Goal: Task Accomplishment & Management: Complete application form

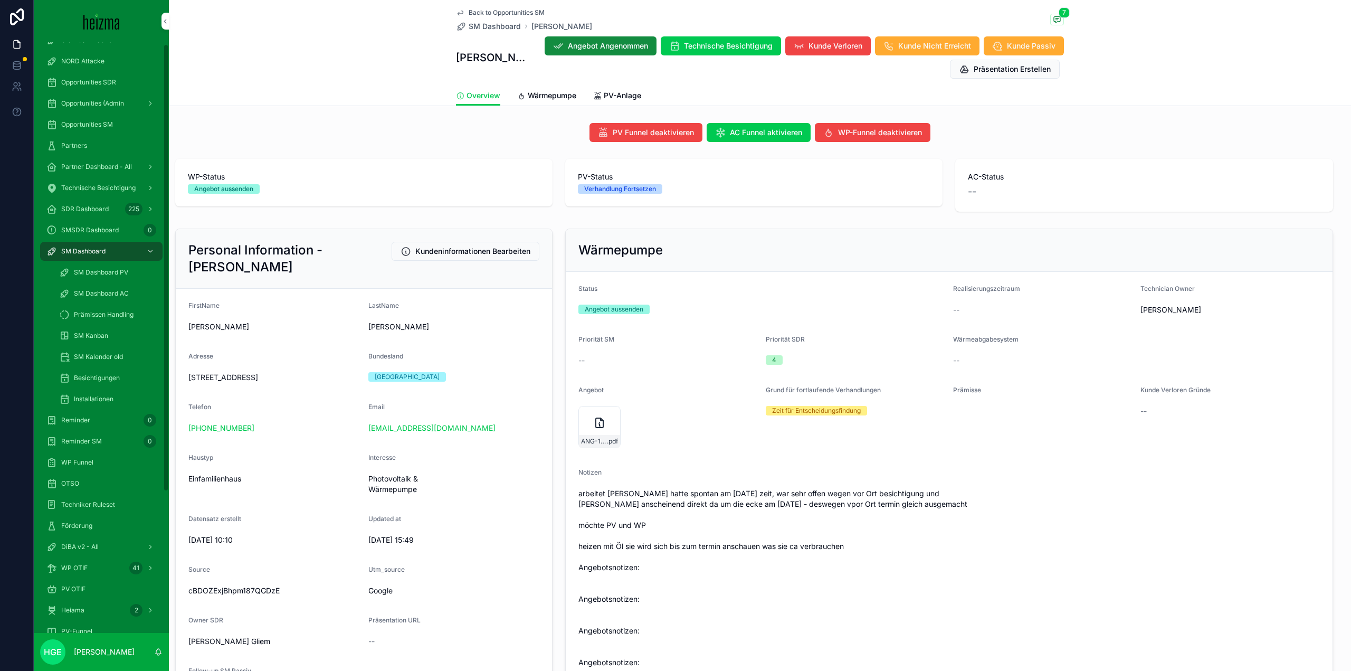
scroll to position [158, 0]
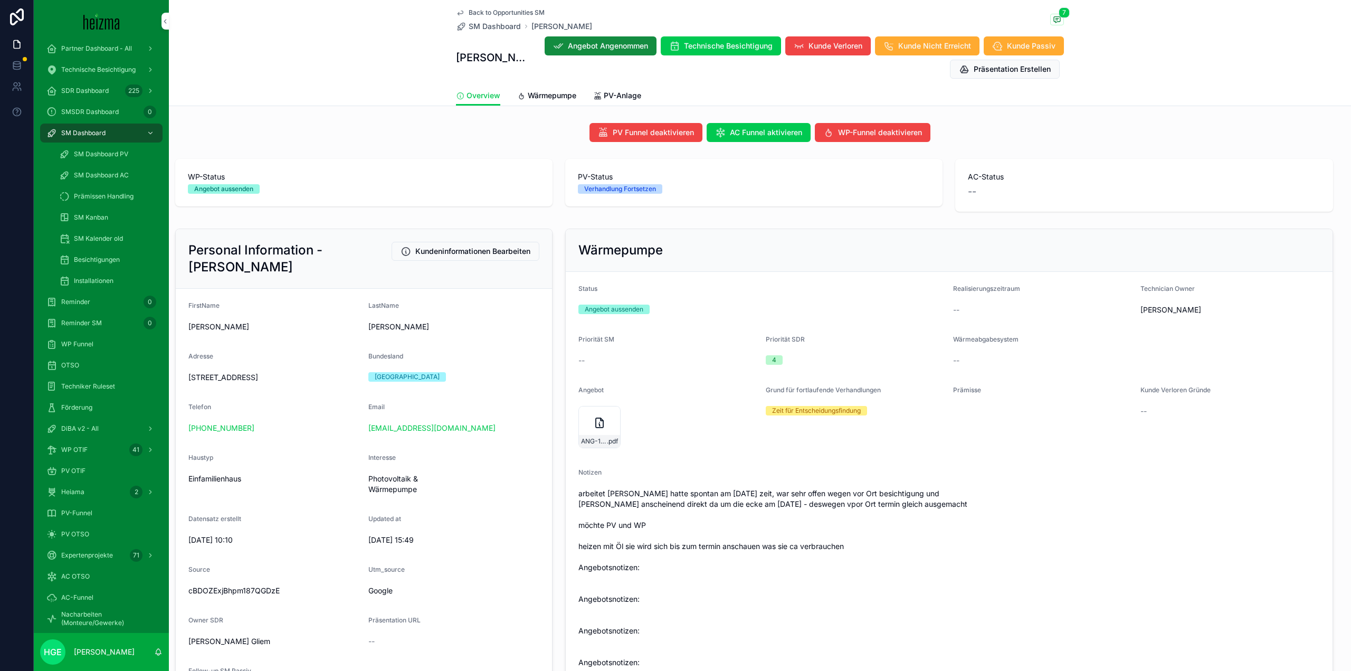
click at [81, 462] on div "PV OTIF" at bounding box center [101, 470] width 110 height 17
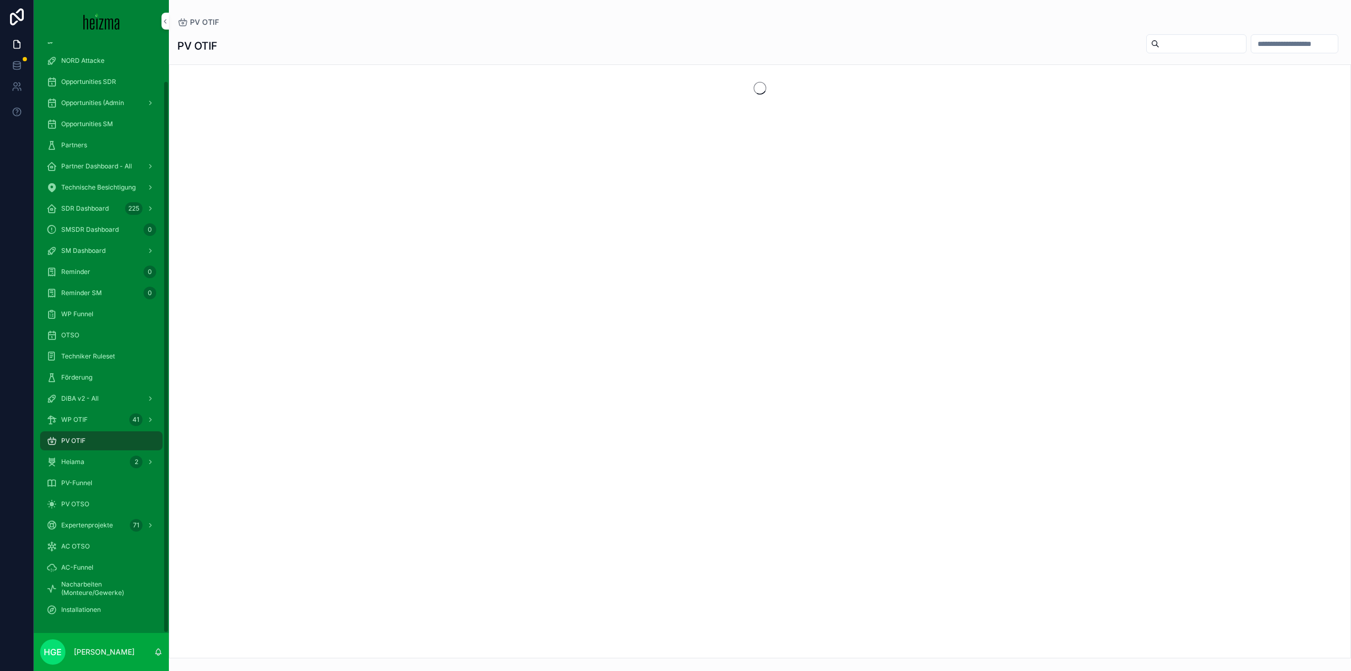
scroll to position [41, 0]
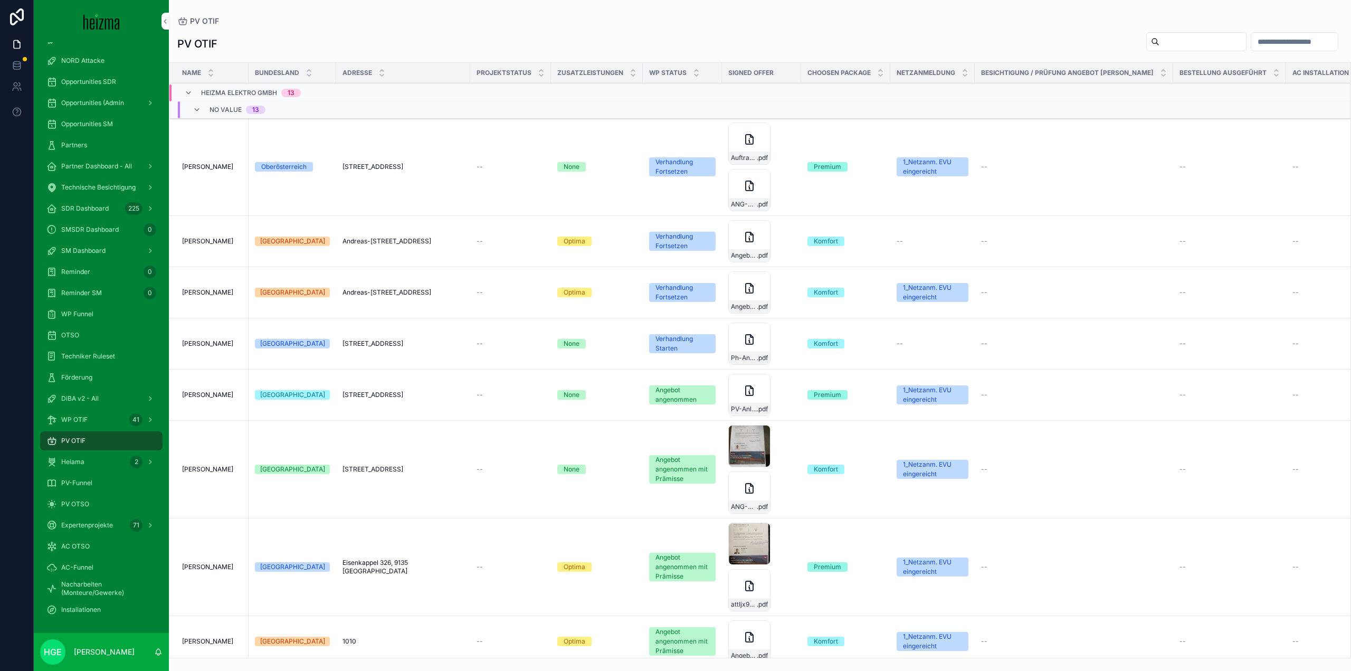
click at [1168, 39] on input "scrollable content" at bounding box center [1203, 41] width 87 height 15
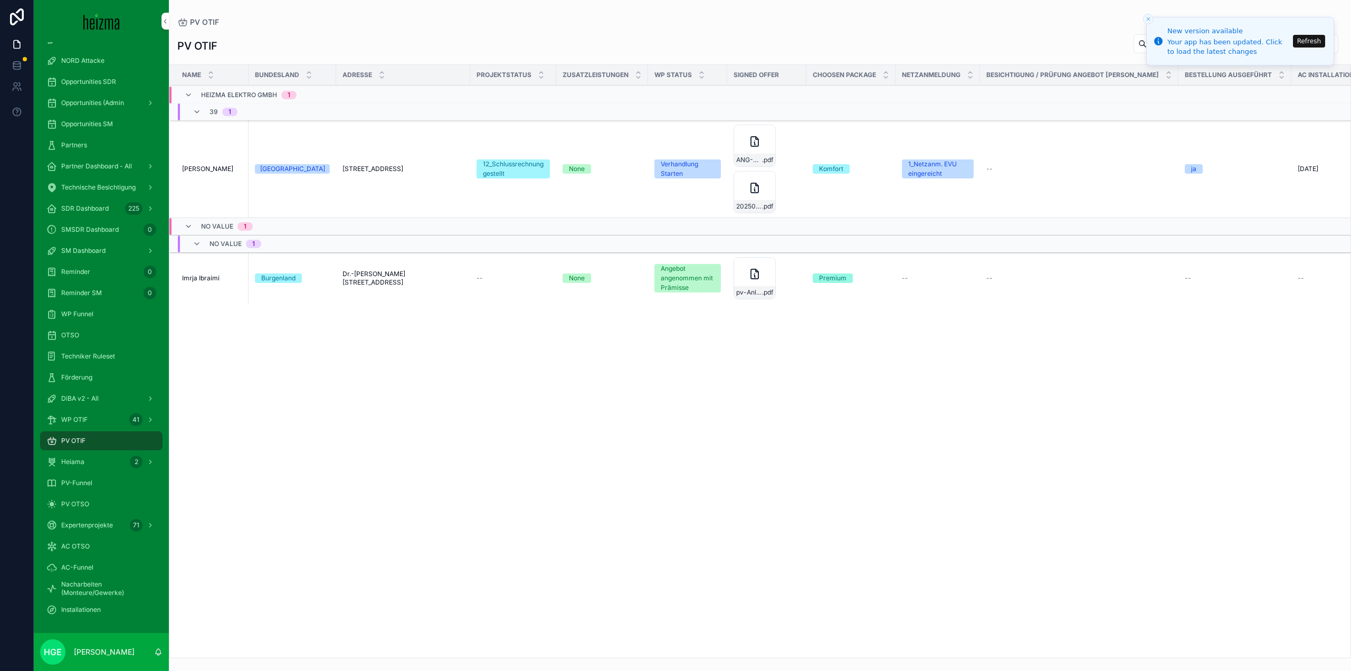
type input "*****"
click at [215, 167] on span "Martin Mattersdorfer" at bounding box center [207, 169] width 51 height 8
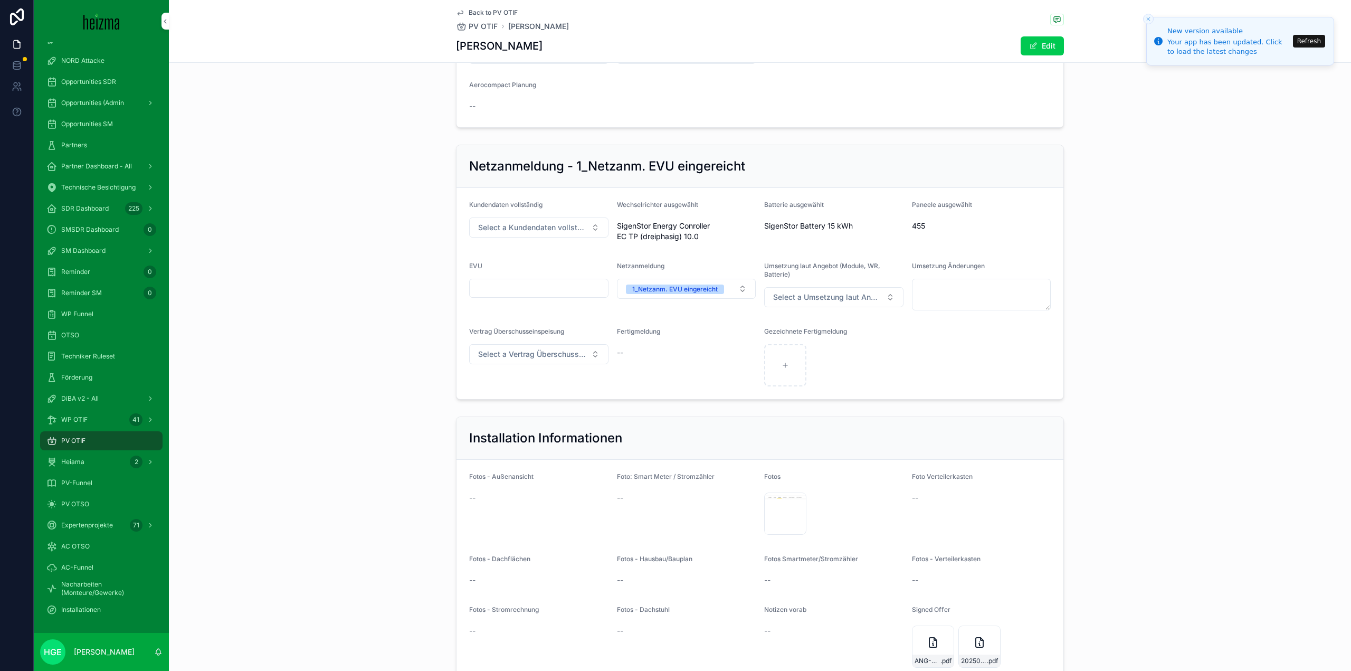
scroll to position [1320, 0]
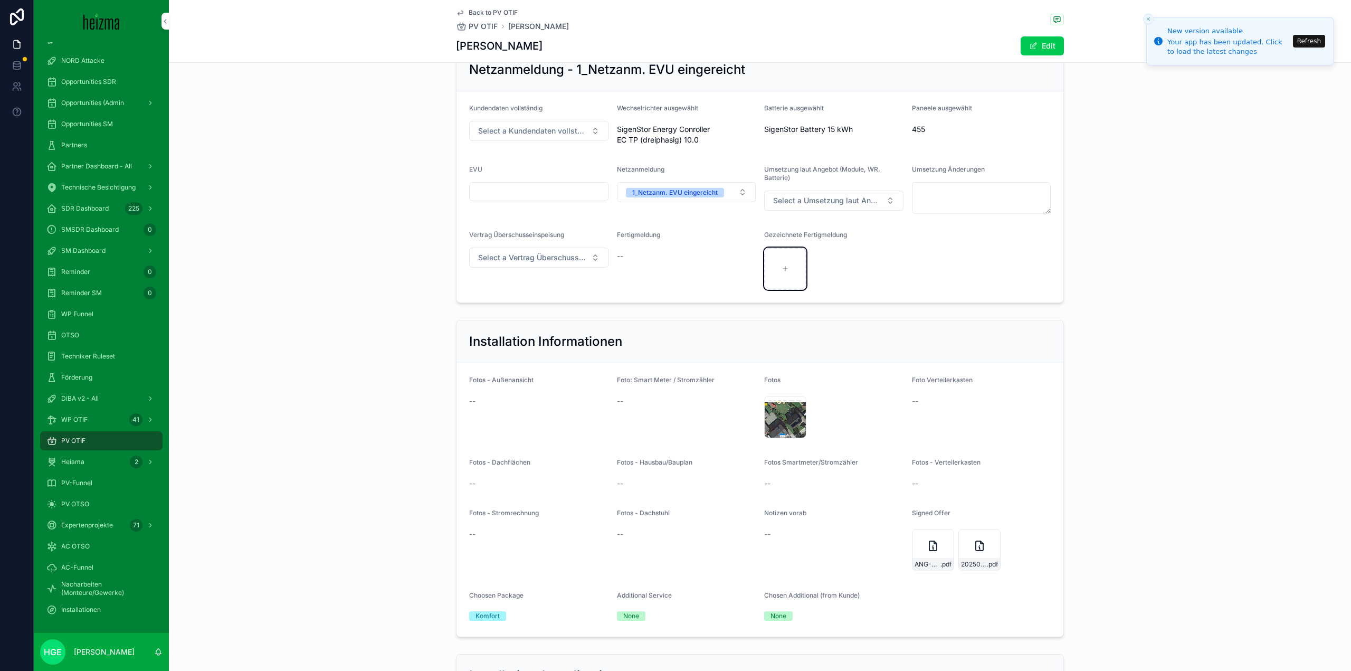
click at [777, 290] on div "scrollable content" at bounding box center [785, 269] width 42 height 42
type input "**********"
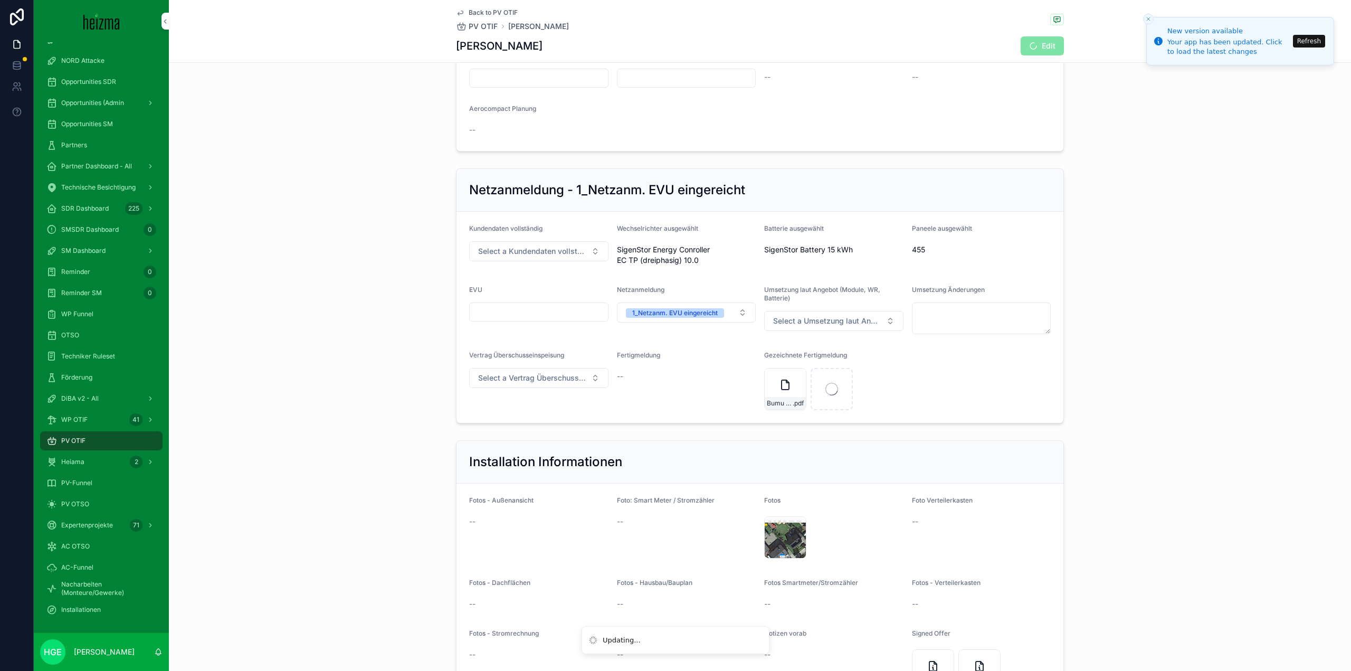
scroll to position [1126, 0]
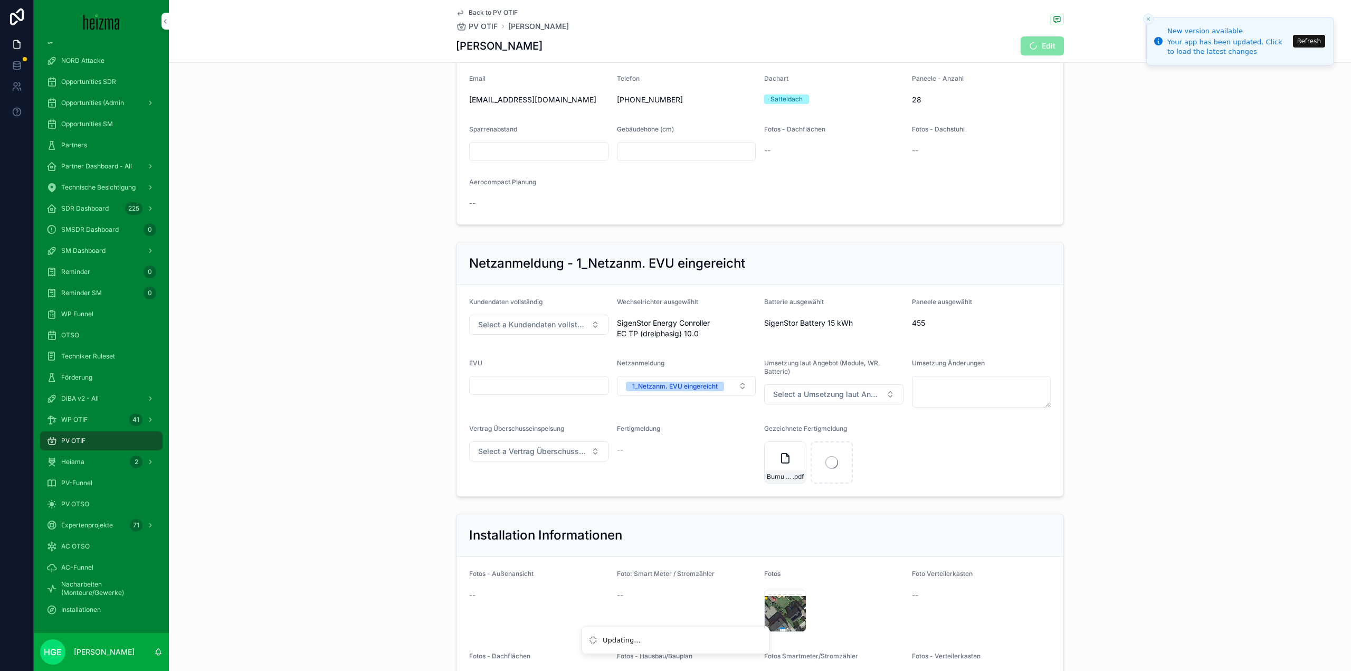
click at [694, 391] on div "1_Netzanm. EVU eingereicht" at bounding box center [675, 387] width 86 height 10
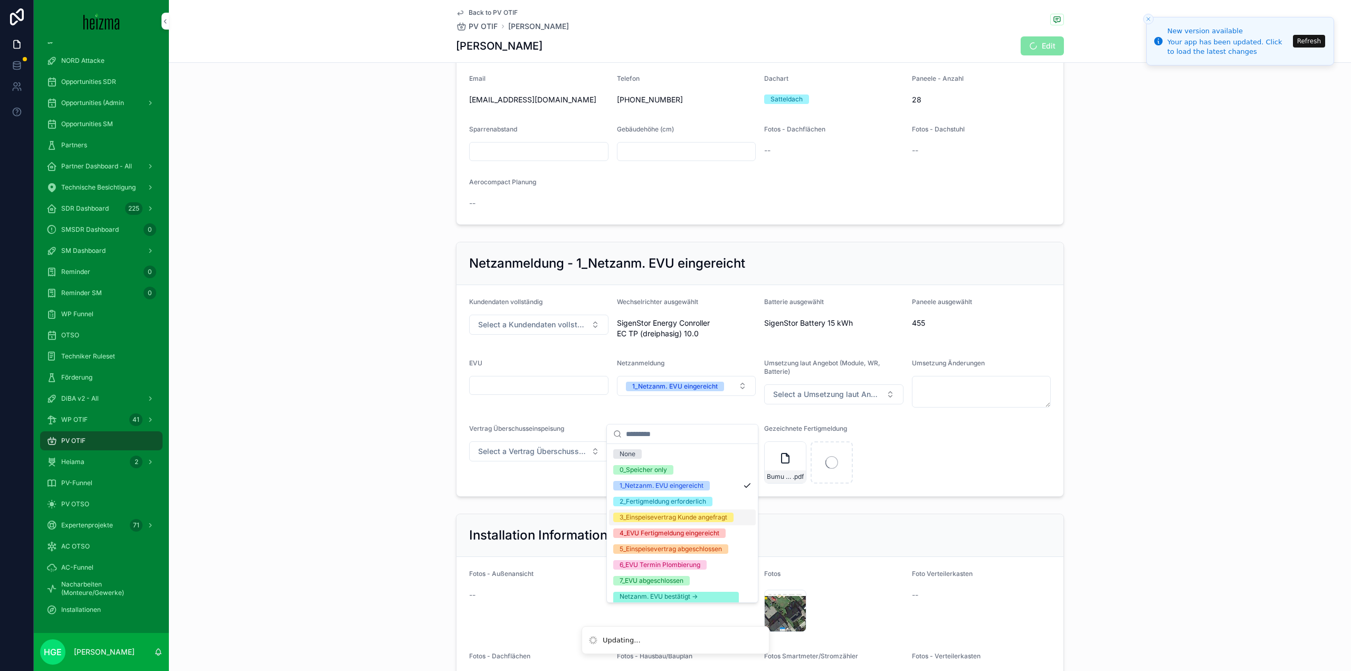
drag, startPoint x: 689, startPoint y: 500, endPoint x: 674, endPoint y: 541, distance: 42.9
click at [674, 541] on div "None 0_Speicher only 1_Netzanm. EVU eingereicht 2_Fertigmeldung erforderlich 3_…" at bounding box center [682, 553] width 147 height 215
click at [674, 538] on div "4_EVU Fertigmeldung eingereicht" at bounding box center [670, 533] width 100 height 10
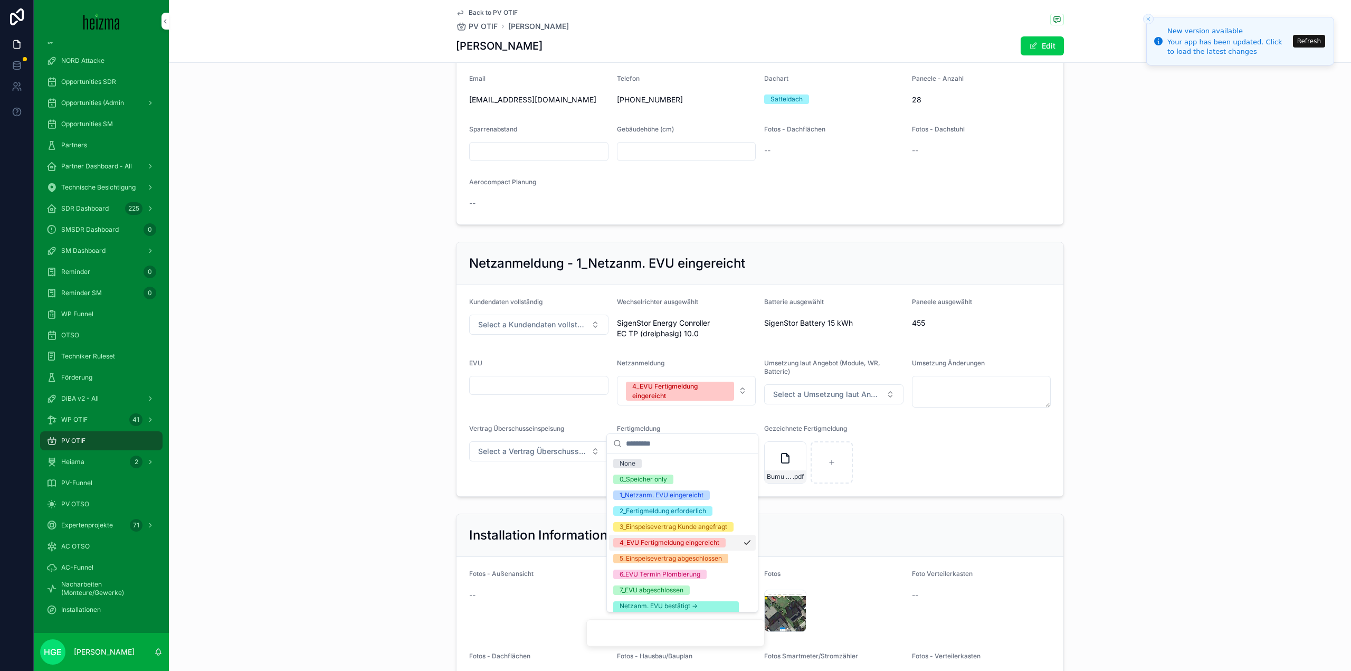
click at [674, 541] on div "Installation Informationen" at bounding box center [760, 535] width 607 height 43
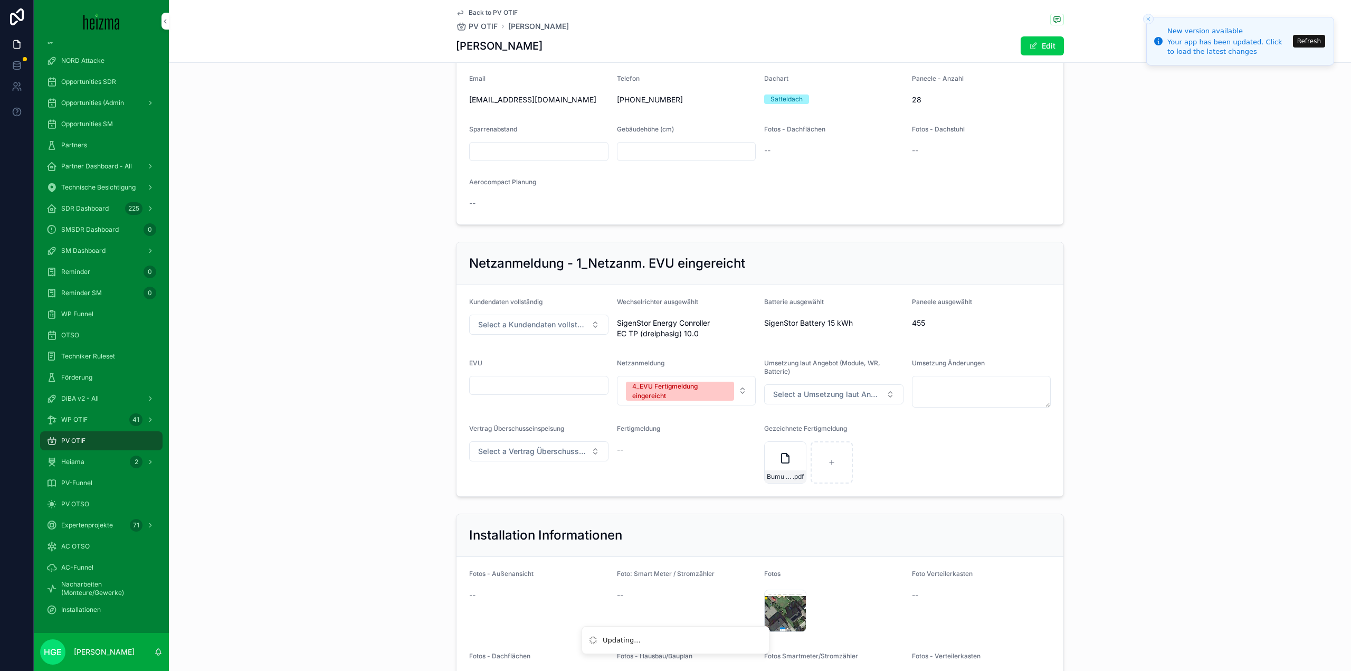
click at [349, 501] on div "Netzanmeldung - 1_Netzanm. EVU eingereicht Kundendaten vollständig Select a Kun…" at bounding box center [760, 369] width 1182 height 263
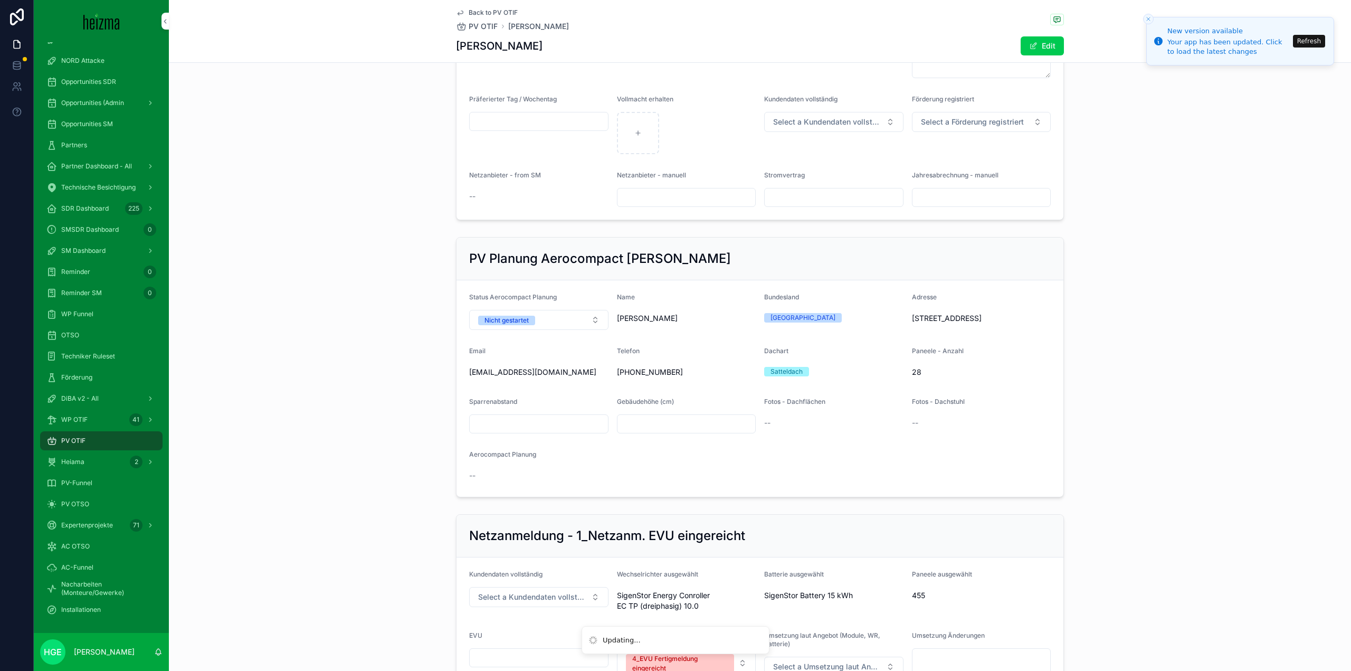
scroll to position [756, 0]
